Goal: Task Accomplishment & Management: Manage account settings

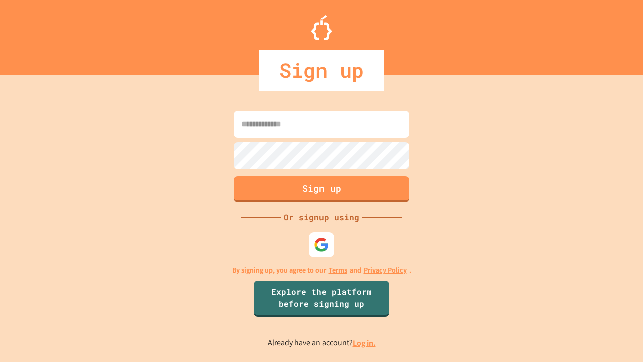
click at [365, 342] on link "Log in." at bounding box center [363, 342] width 23 height 11
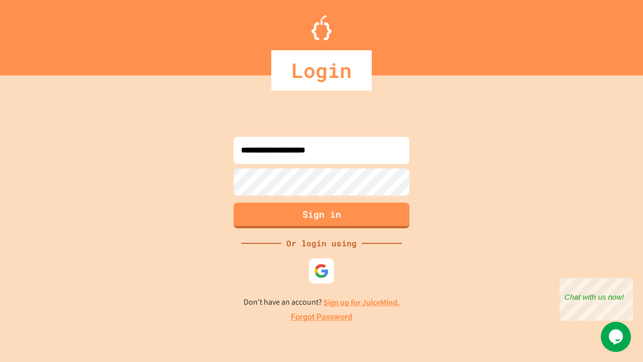
type input "**********"
